Goal: Communication & Community: Ask a question

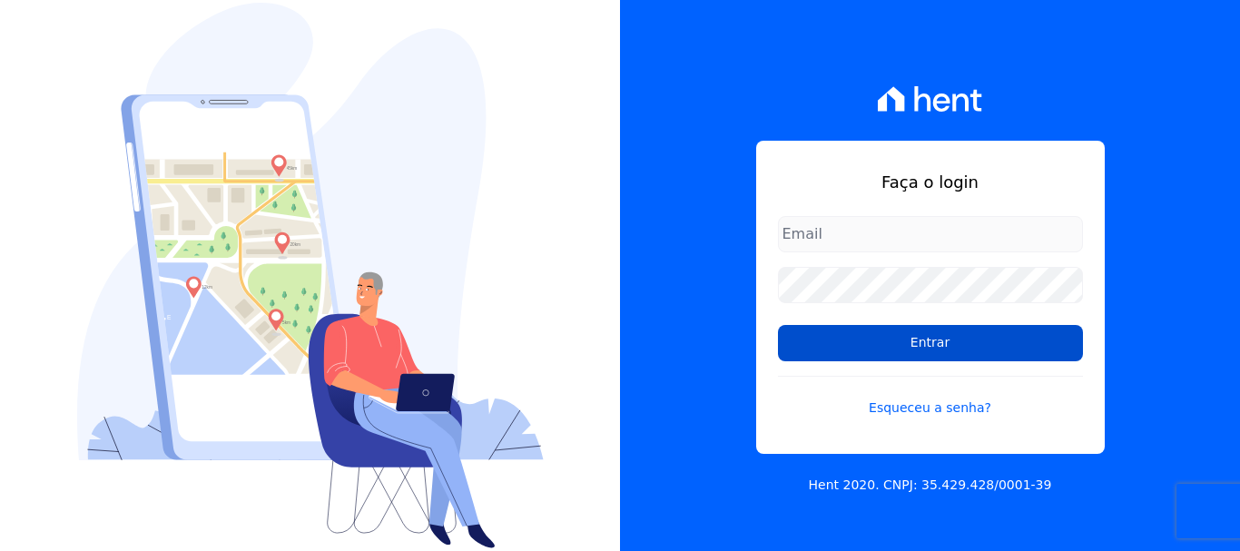
type input "[PERSON_NAME][EMAIL_ADDRESS][DOMAIN_NAME]"
click at [914, 341] on input "Entrar" at bounding box center [930, 343] width 305 height 36
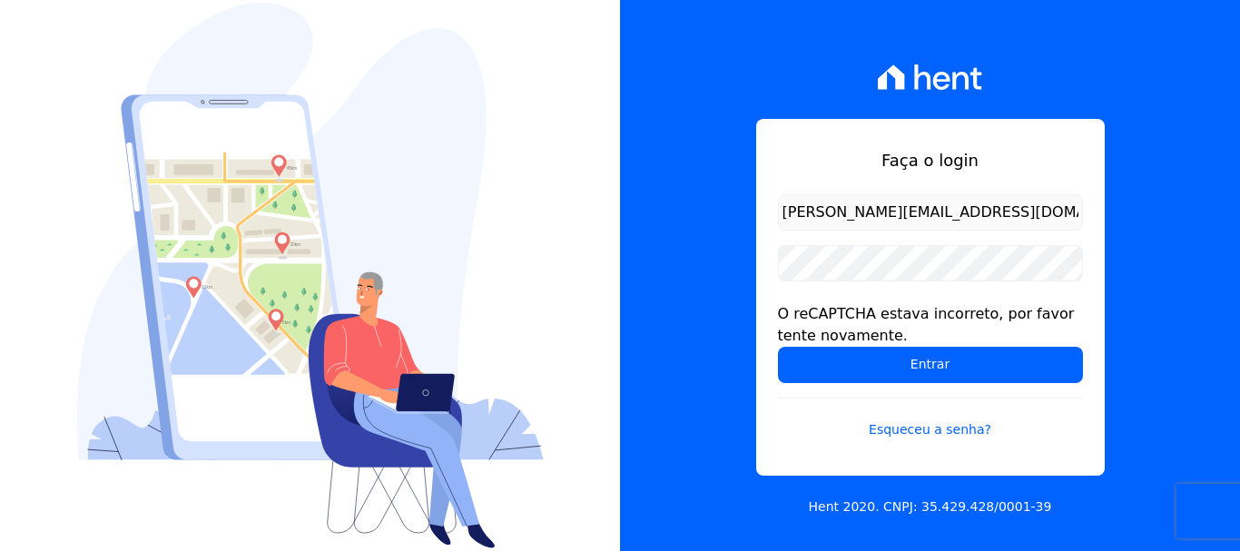
click at [971, 209] on input "[PERSON_NAME][EMAIL_ADDRESS][DOMAIN_NAME]" at bounding box center [930, 212] width 305 height 36
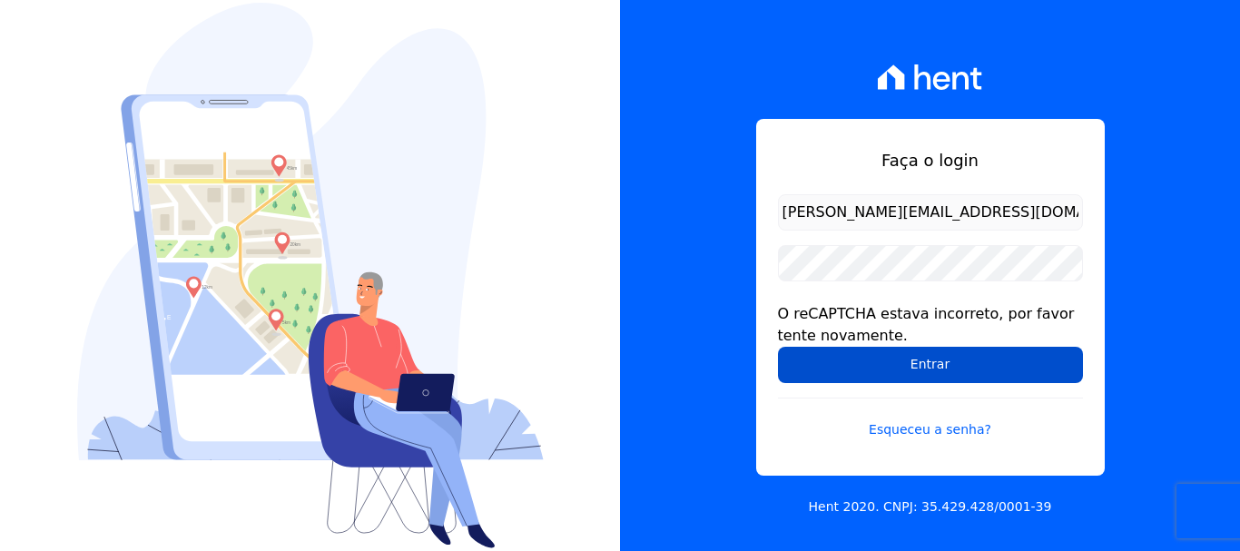
click at [925, 368] on input "Entrar" at bounding box center [930, 365] width 305 height 36
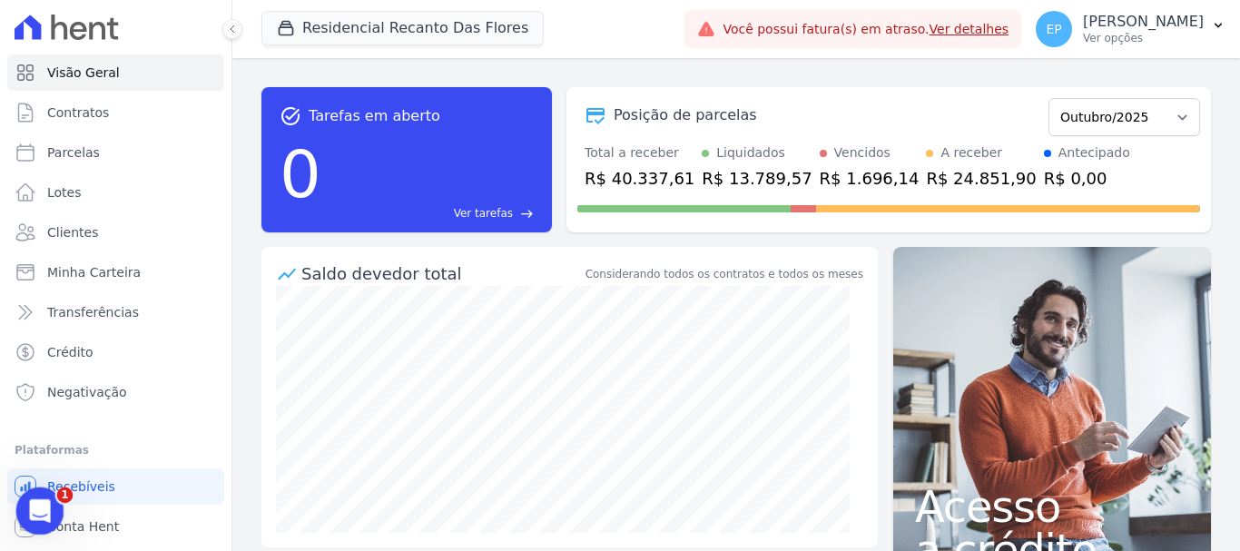
click at [42, 506] on icon "Abertura do Messenger da Intercom" at bounding box center [38, 509] width 30 height 30
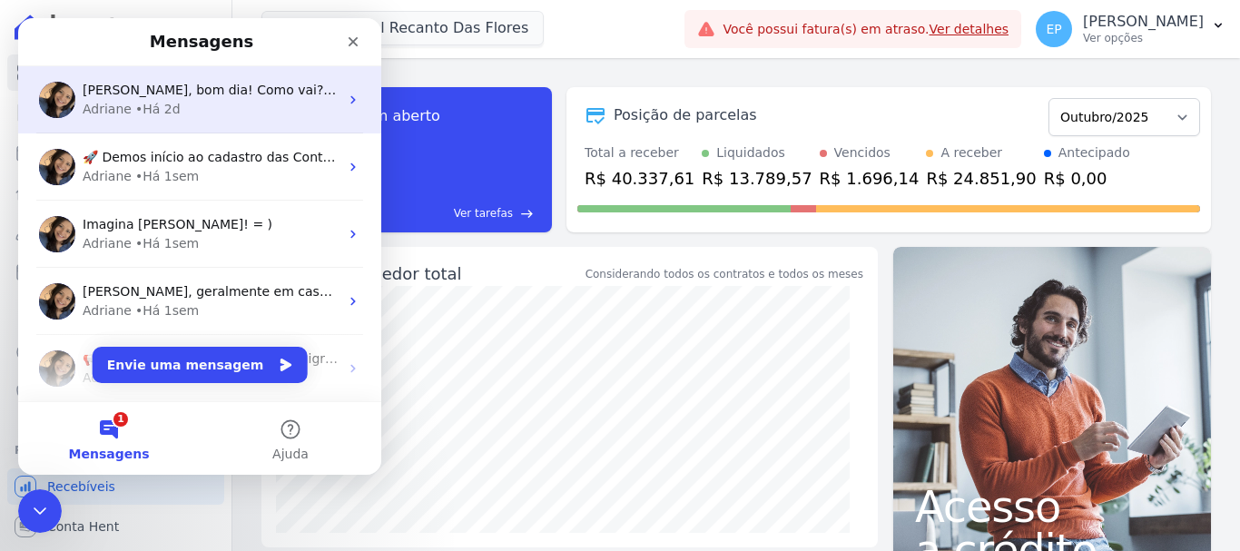
click at [169, 105] on div "• Há 2d" at bounding box center [157, 109] width 45 height 19
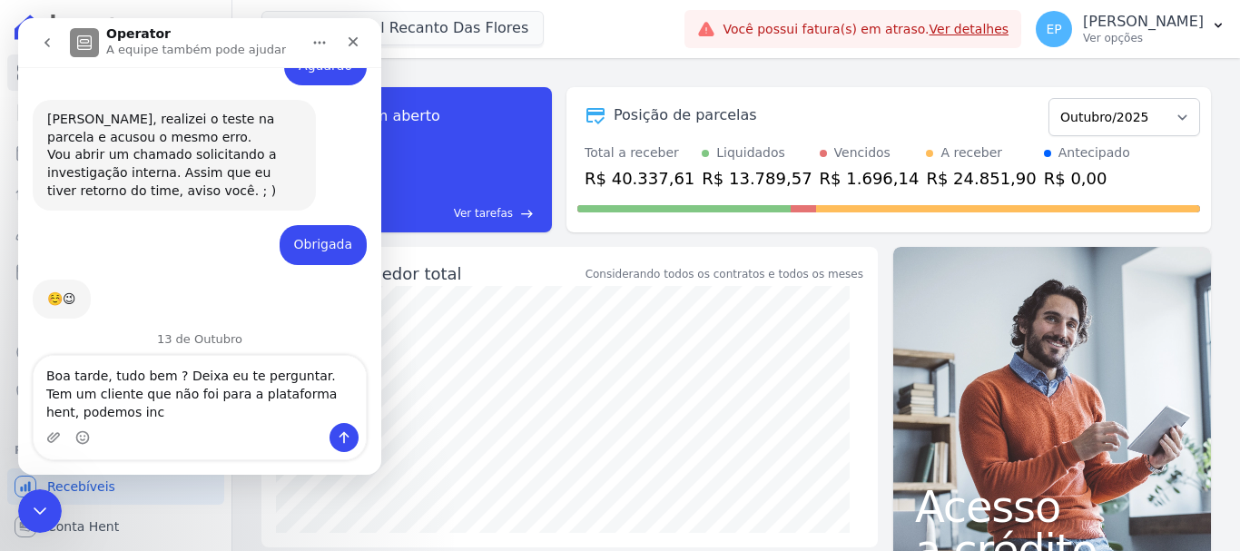
scroll to position [2357, 0]
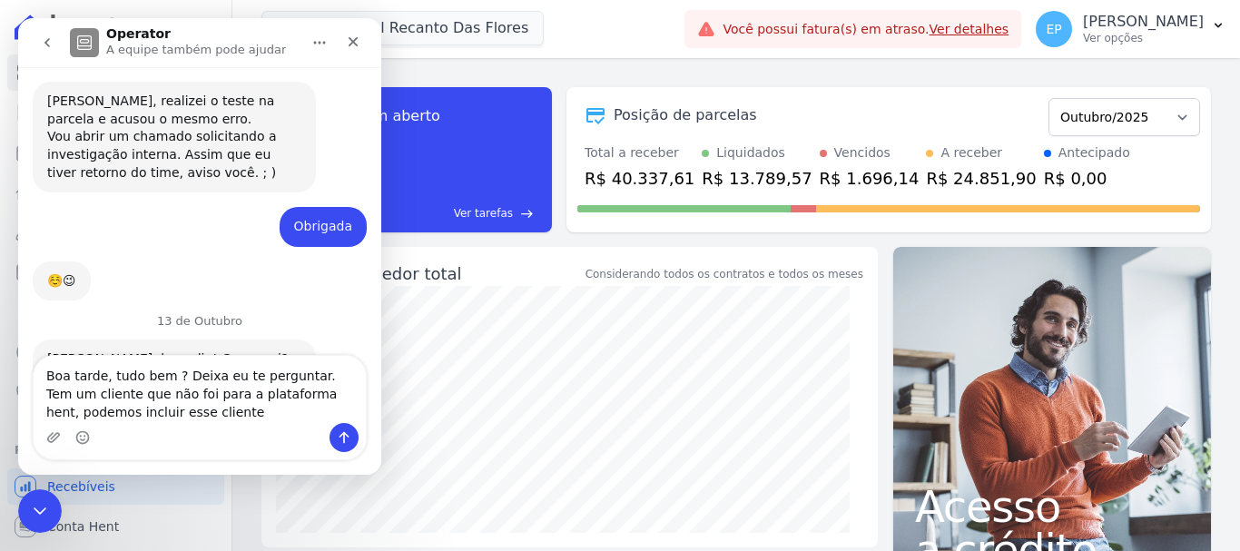
type textarea "Boa tarde, tudo bem ? Deixa eu te perguntar. Tem um cliente que não foi para a …"
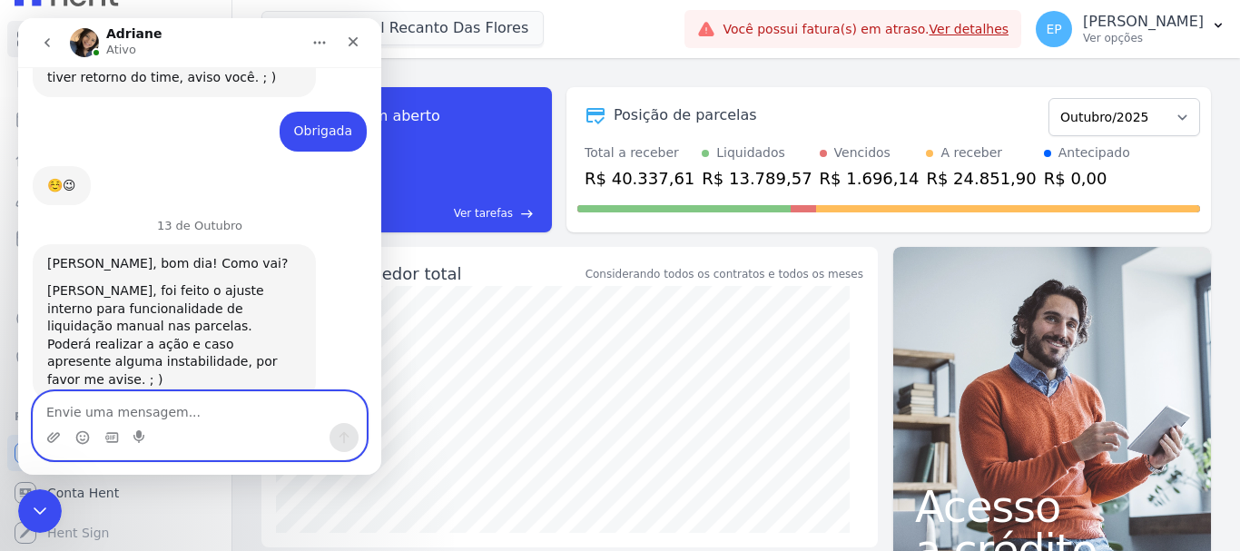
scroll to position [2523, 0]
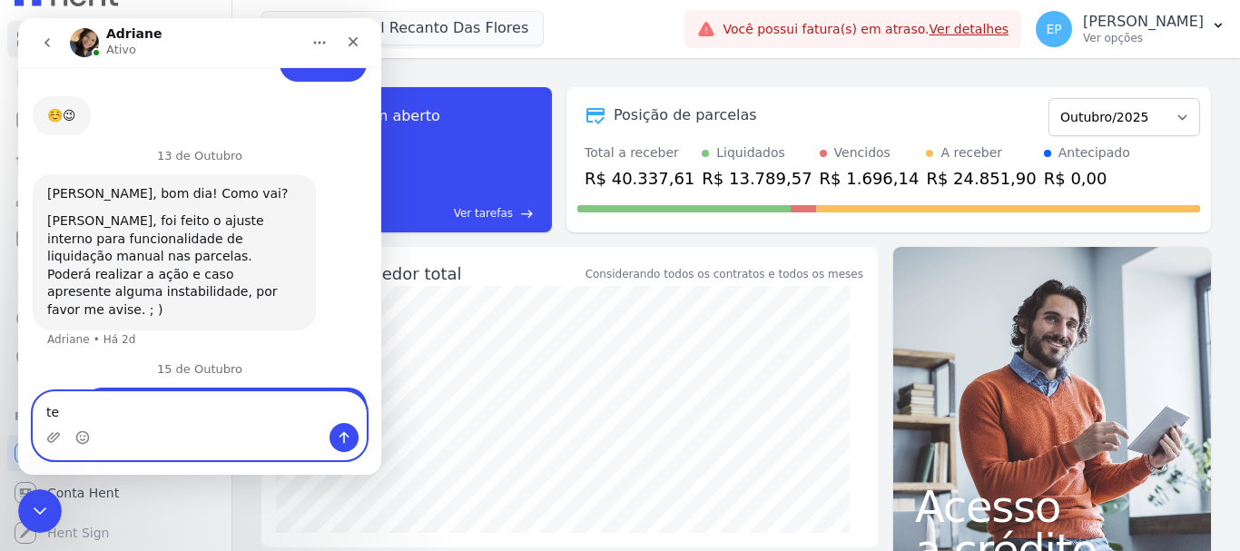
type textarea "t"
type textarea "Tem algum custo ?"
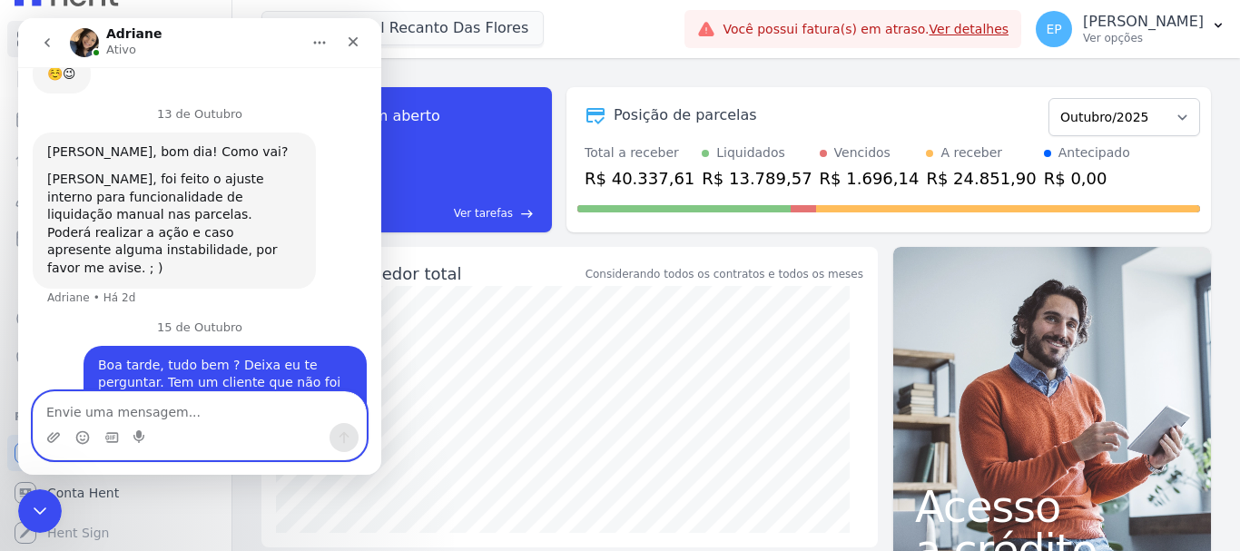
click at [142, 409] on textarea "Envie uma mensagem..." at bounding box center [200, 407] width 332 height 31
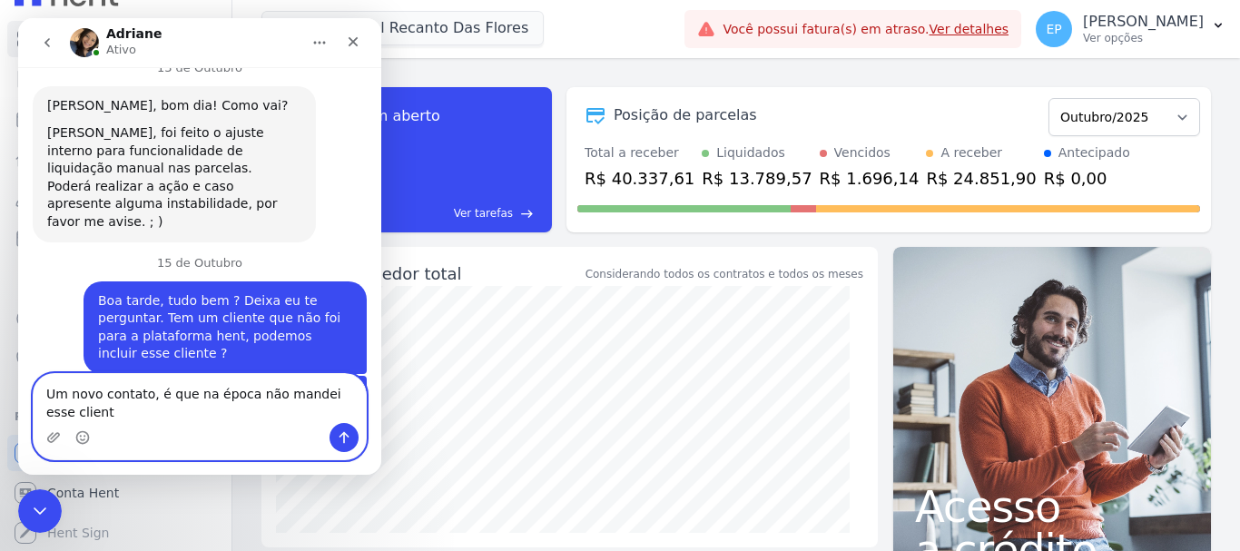
scroll to position [2629, 0]
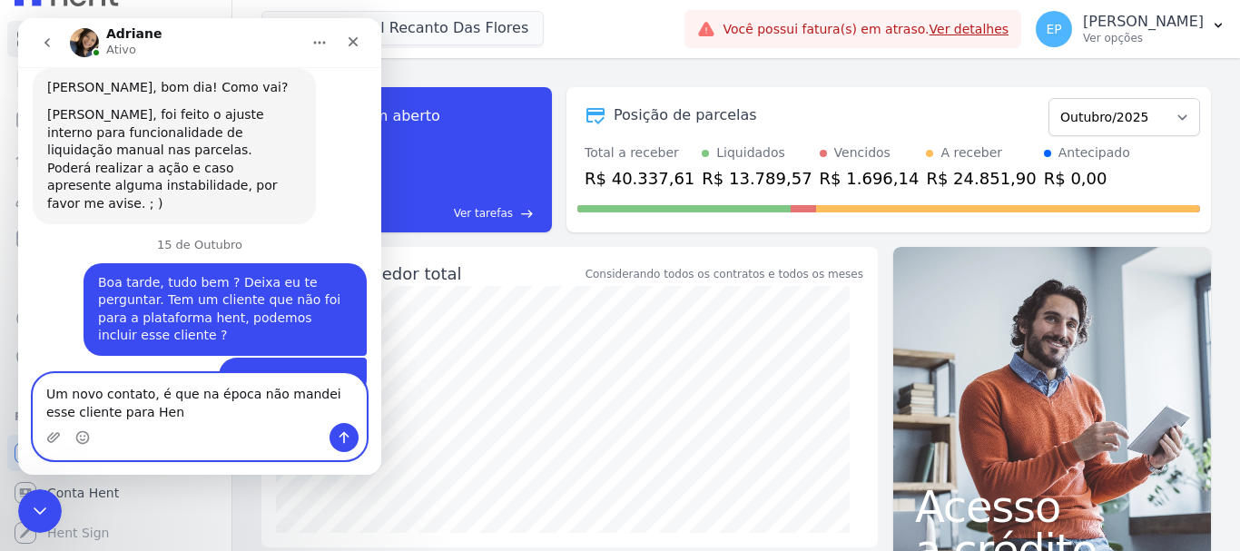
type textarea "Um novo contato, é que na época não mandei esse cliente para Hent"
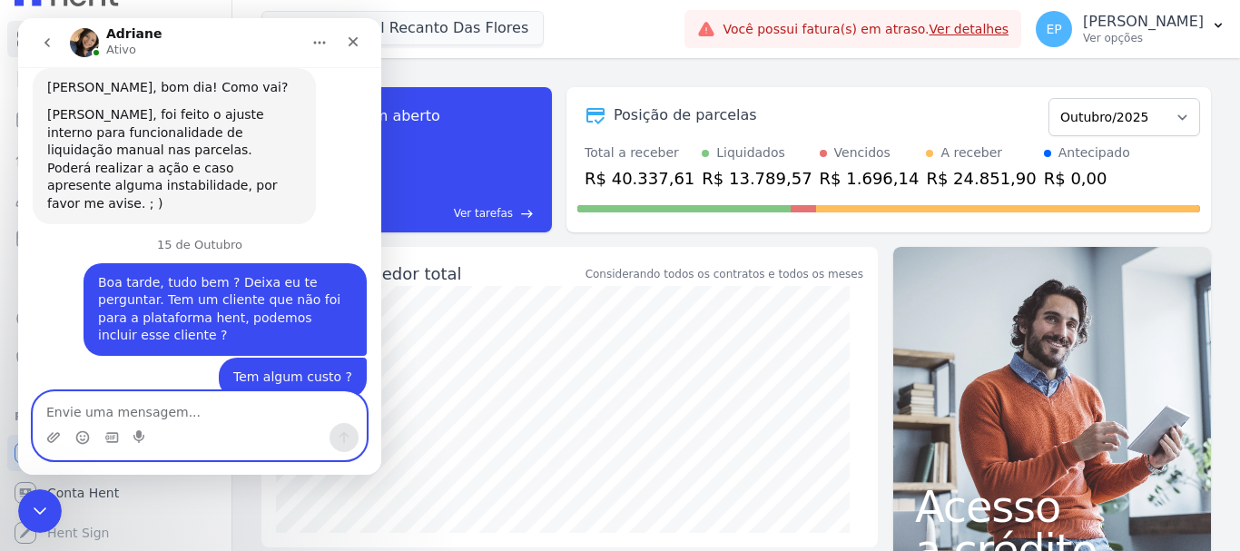
scroll to position [2682, 0]
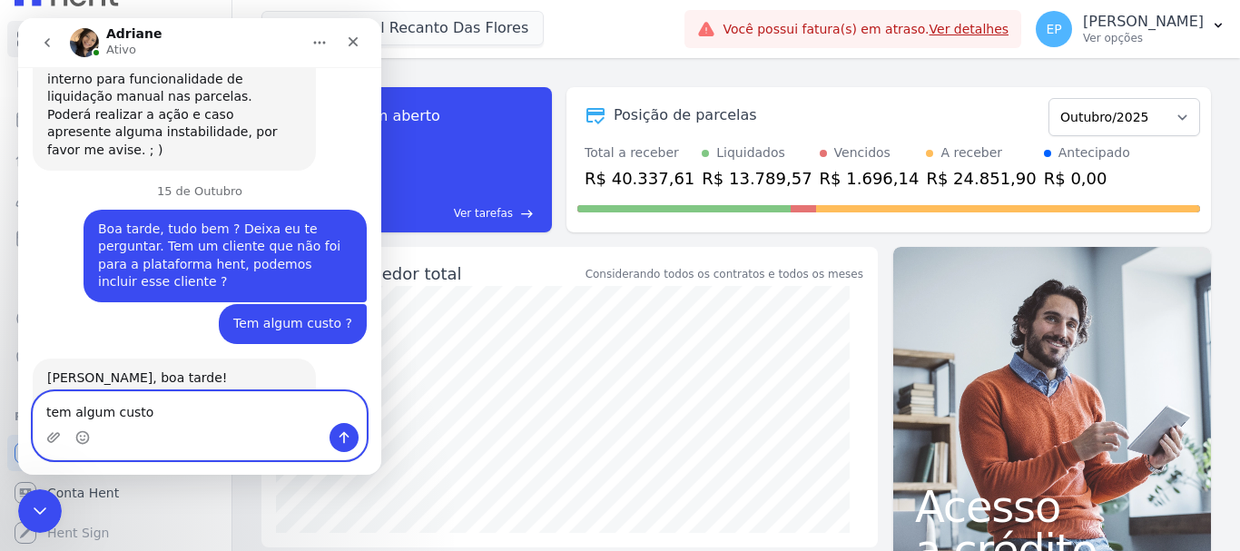
type textarea "tem algum custo ?"
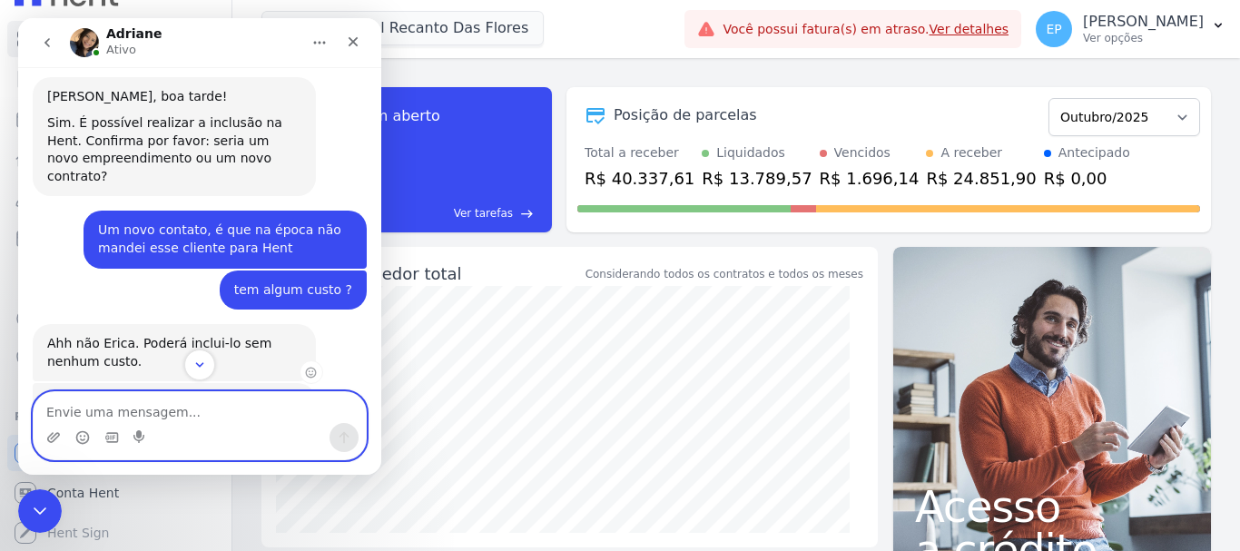
scroll to position [2984, 0]
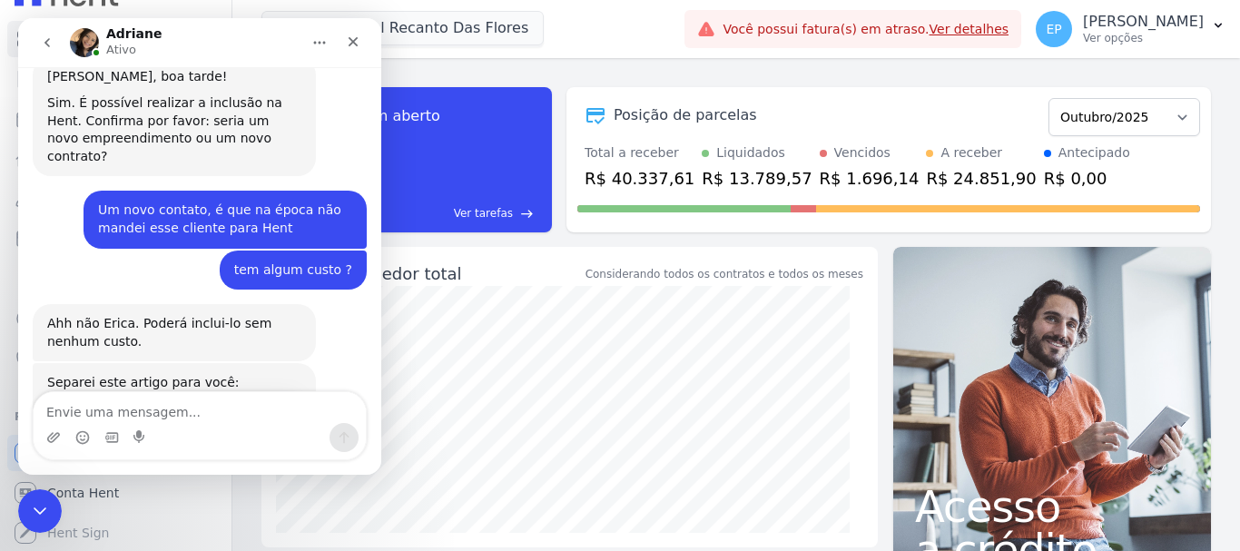
click at [184, 426] on div "Messenger da Intercom" at bounding box center [200, 437] width 332 height 29
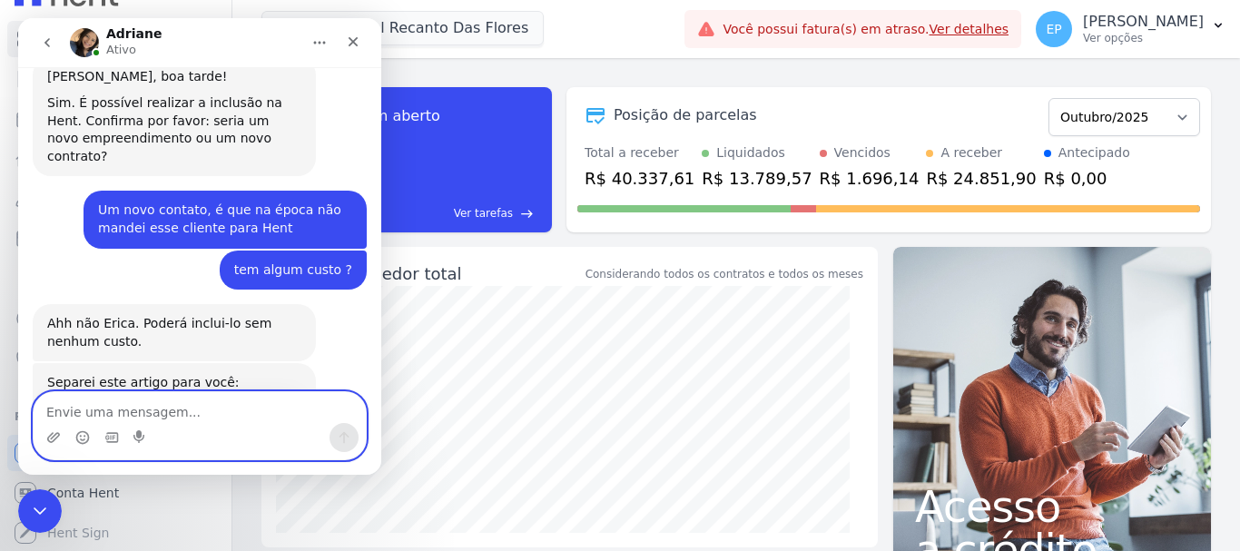
click at [79, 398] on textarea "Envie uma mensagem..." at bounding box center [200, 407] width 332 height 31
type textarea "eu mesmo posso cadastrar ?"
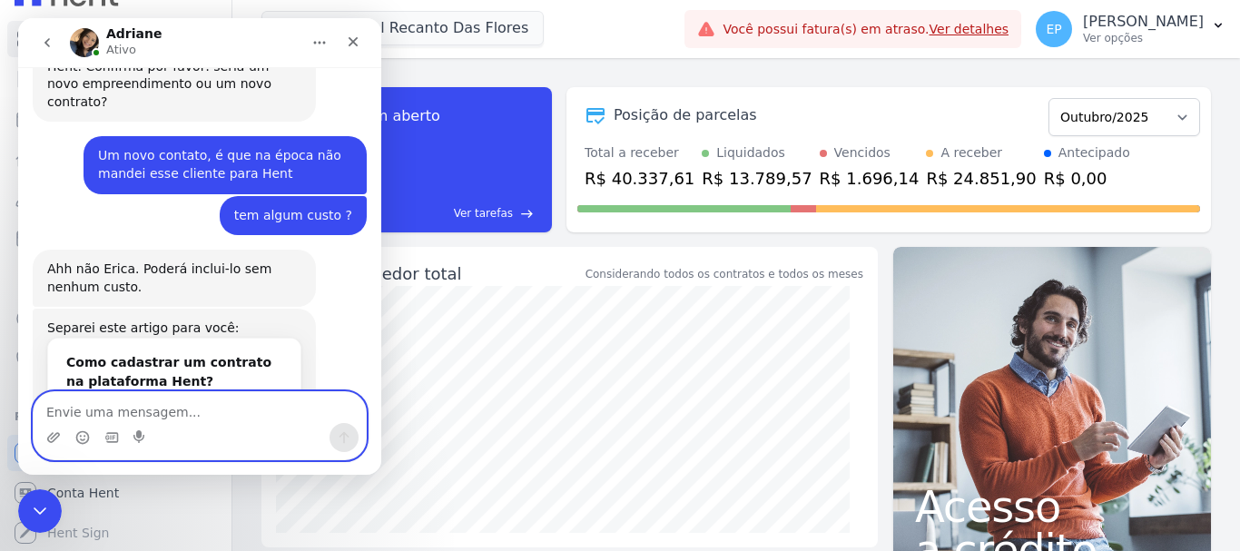
type textarea "e"
type textarea "Ou encaminho para vcs"
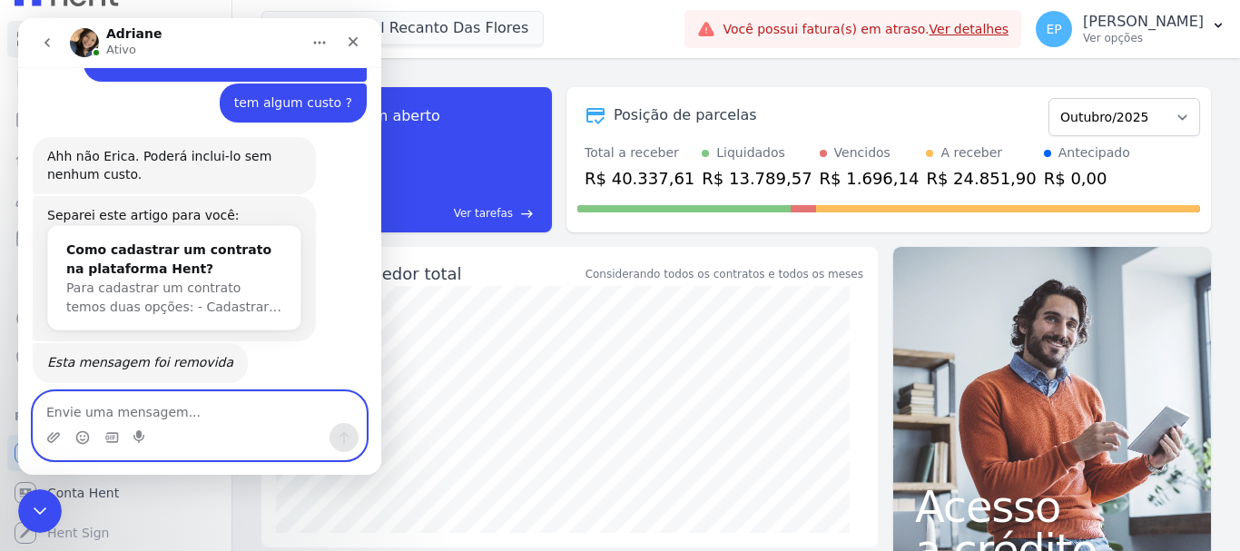
scroll to position [3060, 0]
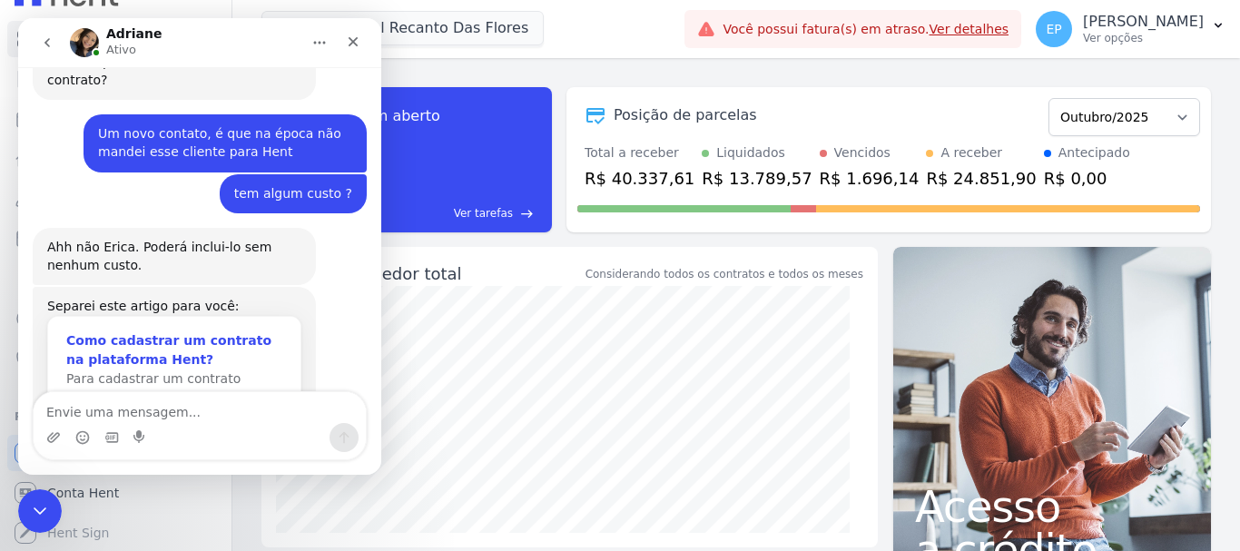
click at [172, 331] on div "Como cadastrar um contrato na plataforma Hent?" at bounding box center [174, 350] width 216 height 38
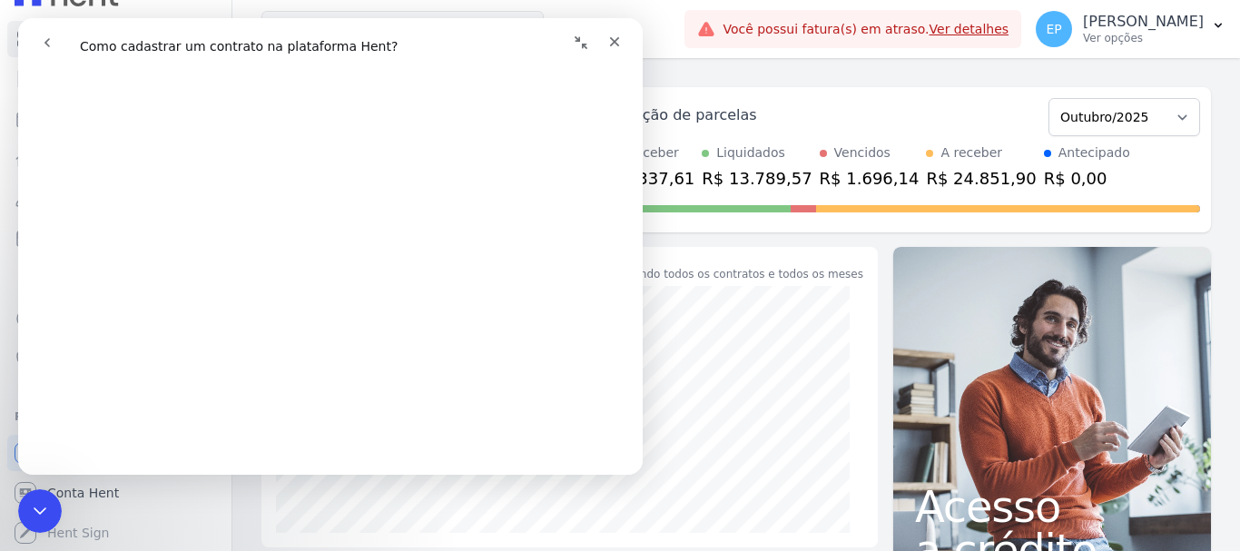
scroll to position [1090, 0]
